Goal: Navigation & Orientation: Find specific page/section

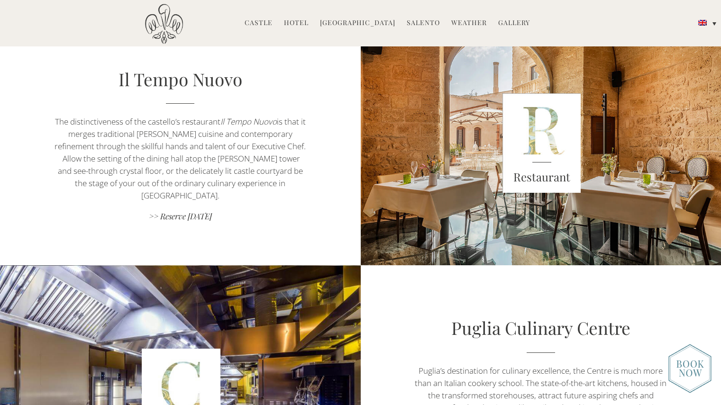
scroll to position [358, 0]
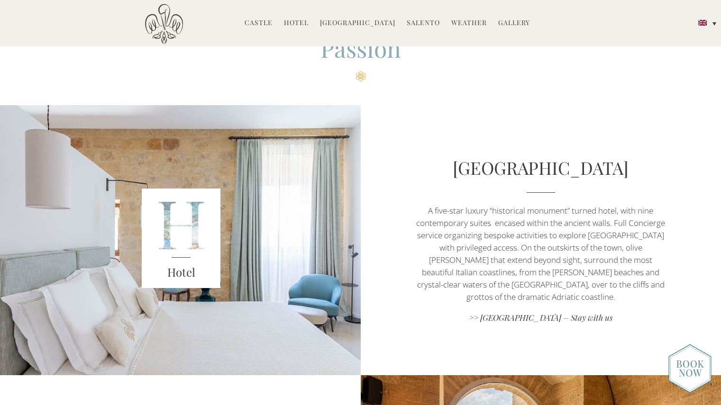
click at [508, 16] on li "Gallery Before & After" at bounding box center [514, 23] width 41 height 20
click at [506, 23] on link "Gallery" at bounding box center [514, 23] width 32 height 11
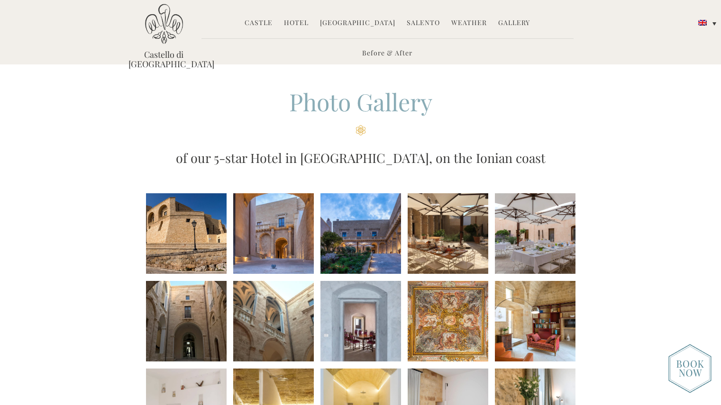
click at [557, 227] on li at bounding box center [535, 233] width 81 height 81
